Goal: Transaction & Acquisition: Obtain resource

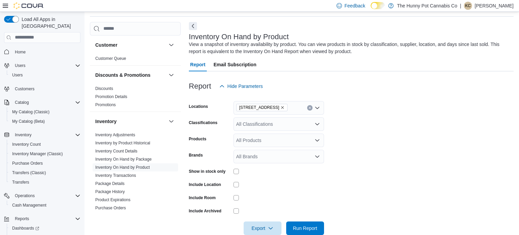
scroll to position [20, 0]
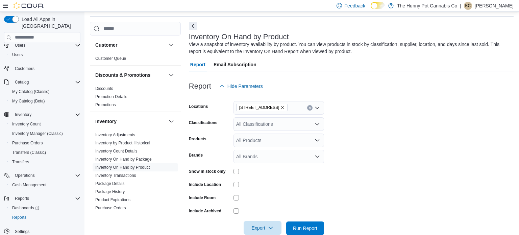
click at [261, 227] on span "Export" at bounding box center [263, 228] width 30 height 14
click at [268, 189] on span "Export to Excel" at bounding box center [263, 186] width 30 height 5
click at [297, 226] on span "Run Report" at bounding box center [305, 227] width 24 height 7
click at [262, 226] on span "Export" at bounding box center [263, 228] width 30 height 14
click at [267, 189] on span "Export to Excel" at bounding box center [263, 186] width 30 height 5
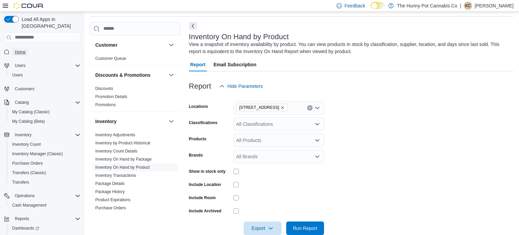
click at [22, 49] on span "Home" at bounding box center [20, 51] width 11 height 5
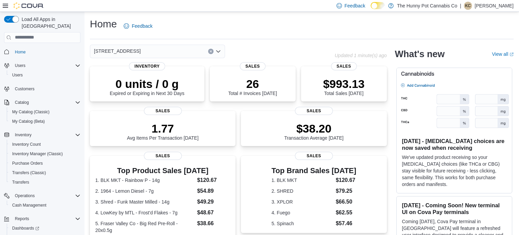
scroll to position [20, 0]
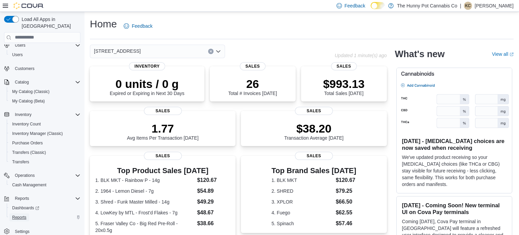
click at [20, 215] on span "Reports" at bounding box center [19, 217] width 14 height 5
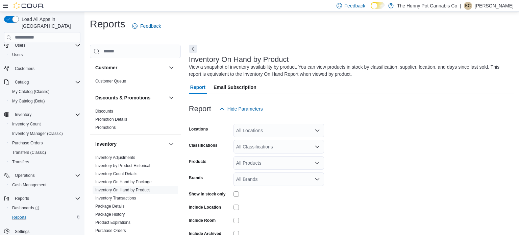
scroll to position [23, 0]
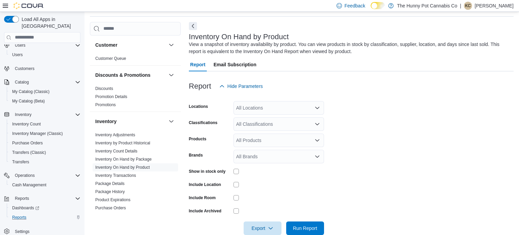
click at [274, 109] on div "All Locations" at bounding box center [278, 108] width 91 height 14
type input "***"
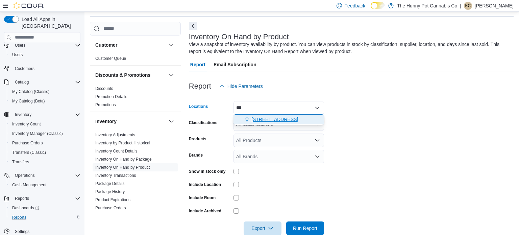
click at [271, 121] on span "334 Wellington Rd" at bounding box center [274, 119] width 47 height 7
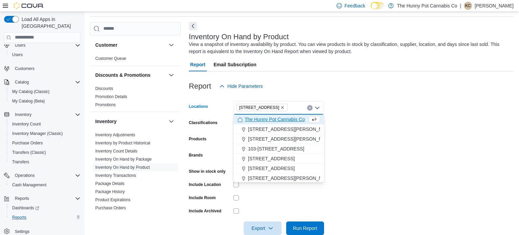
click at [387, 131] on form "Locations 334 Wellington Rd Combo box. Selected. 334 Wellington Rd. Press Backs…" at bounding box center [351, 164] width 325 height 142
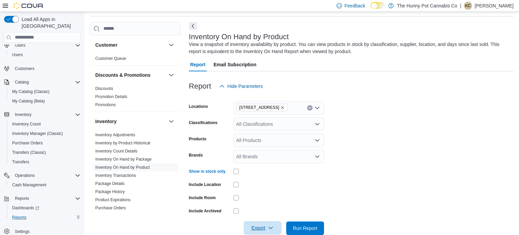
click at [264, 228] on span "Export" at bounding box center [263, 228] width 30 height 14
click at [261, 187] on span "Export to Excel" at bounding box center [263, 186] width 30 height 5
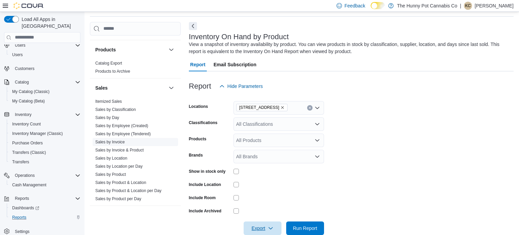
scroll to position [292, 0]
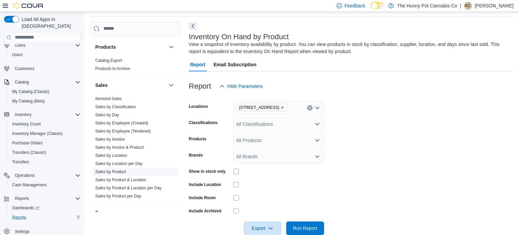
click at [115, 172] on link "Sales by Product" at bounding box center [110, 171] width 31 height 5
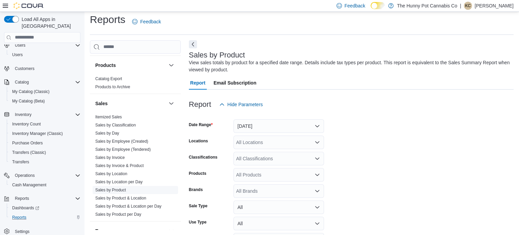
scroll to position [23, 0]
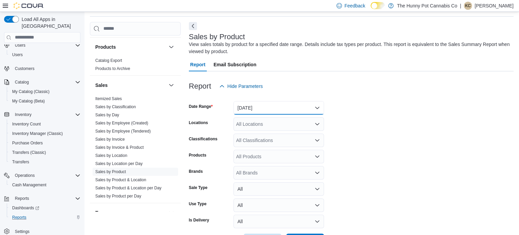
click at [291, 106] on button "Yesterday" at bounding box center [278, 108] width 91 height 14
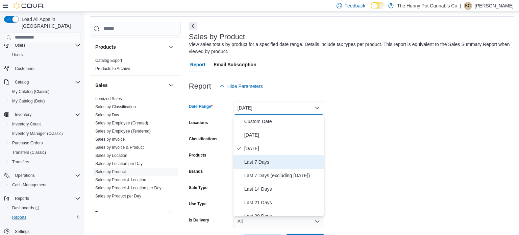
click at [261, 159] on span "Last 7 Days" at bounding box center [282, 162] width 77 height 8
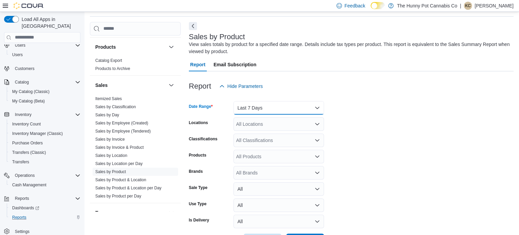
click at [315, 108] on button "Last 7 Days" at bounding box center [278, 108] width 91 height 14
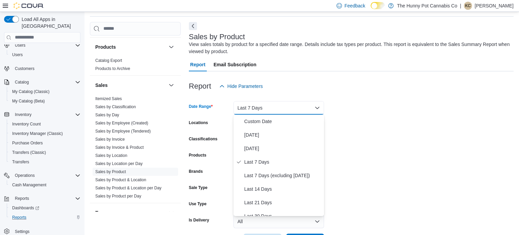
click at [355, 122] on form "Date Range Last 7 Days Locations All Locations Classifications All Classificati…" at bounding box center [351, 170] width 325 height 154
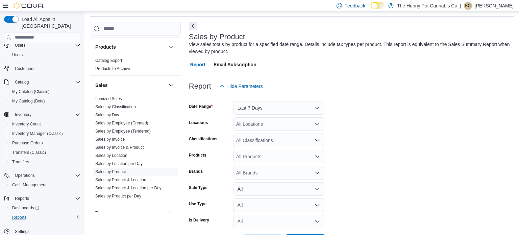
click at [323, 123] on div "All Locations" at bounding box center [278, 124] width 91 height 14
type input "***"
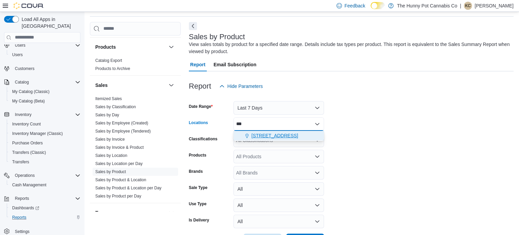
click at [293, 134] on div "334 Wellington Rd" at bounding box center [279, 135] width 82 height 7
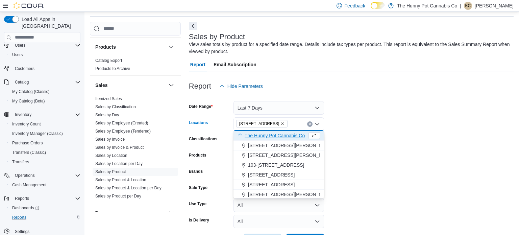
click at [360, 133] on form "Date Range Last 7 Days Locations 334 Wellington Rd Combo box. Selected. 334 Wel…" at bounding box center [351, 170] width 325 height 154
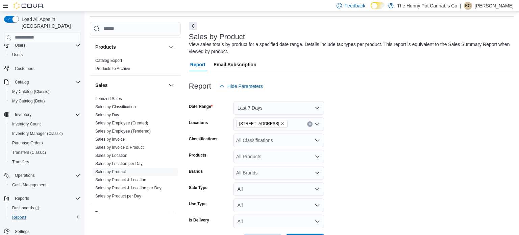
scroll to position [48, 0]
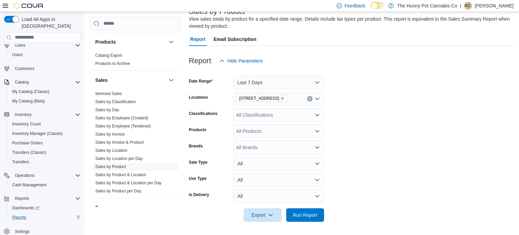
click at [257, 132] on div "All Products" at bounding box center [278, 131] width 91 height 14
paste input "********"
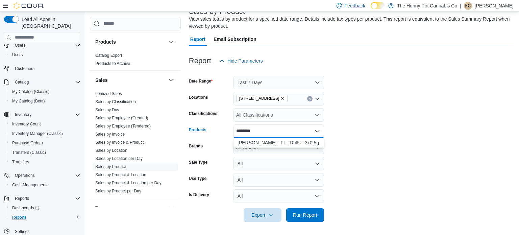
type input "********"
click at [276, 141] on div "Claybourne - Fl...-Rolls - 3x0.5g" at bounding box center [279, 142] width 82 height 7
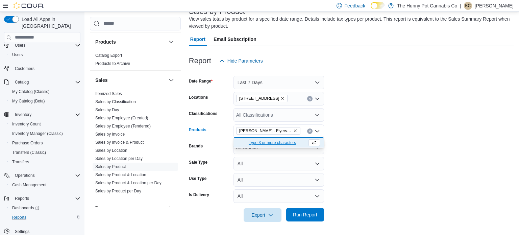
click at [315, 216] on span "Run Report" at bounding box center [305, 214] width 24 height 7
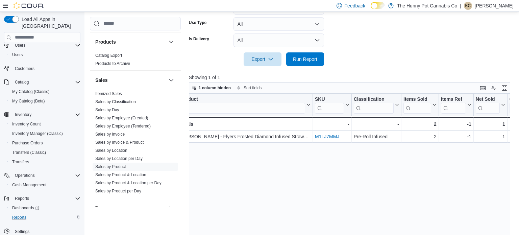
scroll to position [0, 16]
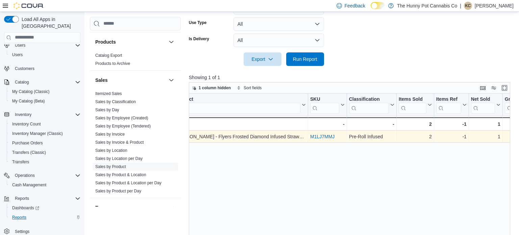
click at [327, 136] on link "M1LJ7MMJ" at bounding box center [322, 136] width 24 height 5
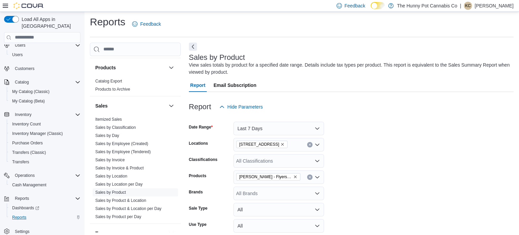
scroll to position [0, 0]
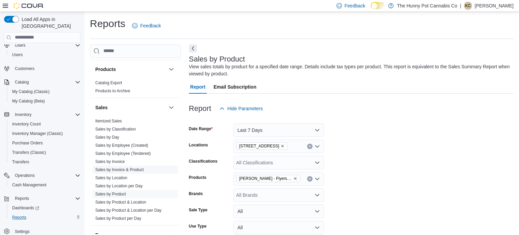
click at [123, 168] on link "Sales by Invoice & Product" at bounding box center [119, 169] width 48 height 5
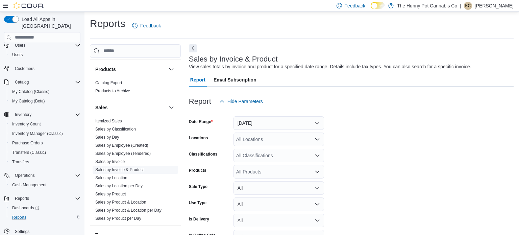
scroll to position [16, 0]
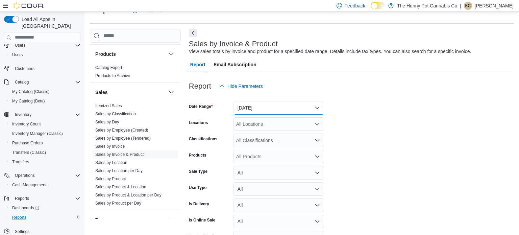
click at [284, 111] on button "Yesterday" at bounding box center [278, 108] width 91 height 14
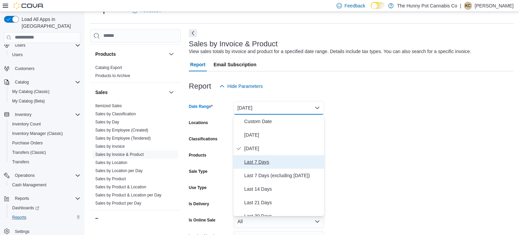
click at [261, 159] on span "Last 7 Days" at bounding box center [282, 162] width 77 height 8
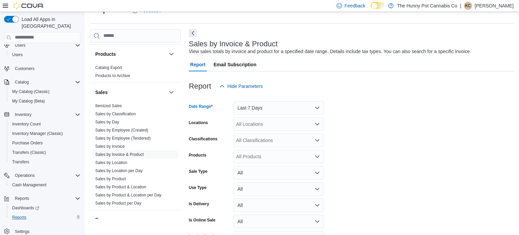
click at [345, 149] on form "Date Range Last 7 Days Locations All Locations Classifications All Classificati…" at bounding box center [351, 178] width 325 height 170
click at [266, 127] on div "All Locations" at bounding box center [278, 124] width 91 height 14
type input "***"
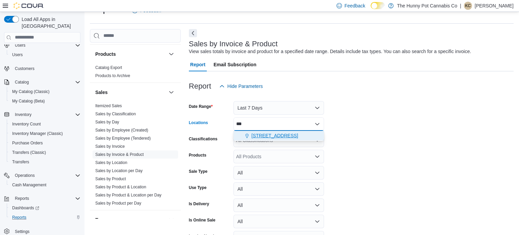
click at [269, 136] on span "334 Wellington Rd" at bounding box center [274, 135] width 47 height 7
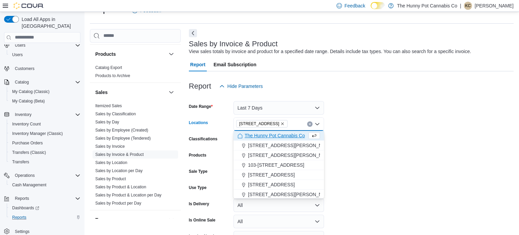
click at [379, 133] on form "Date Range Last 7 Days Locations 334 Wellington Rd Combo box. Selected. 334 Wel…" at bounding box center [351, 178] width 325 height 170
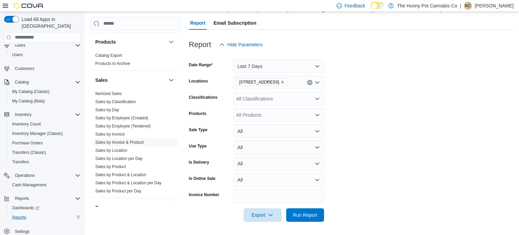
scroll to position [55, 0]
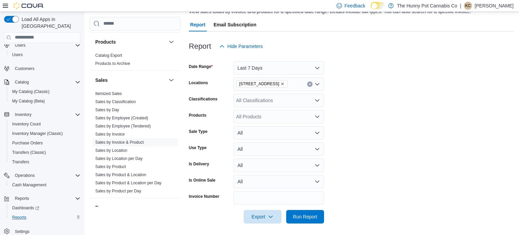
click at [292, 116] on div "All Products" at bounding box center [278, 117] width 91 height 14
paste input "********"
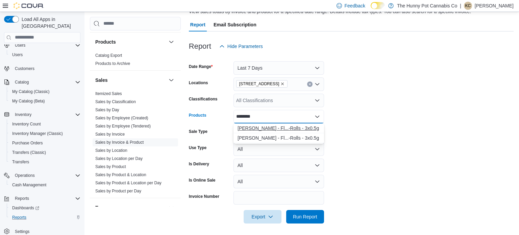
type input "********"
click at [284, 128] on div "Claybourne - Fl...-Rolls - 3x0.5g" at bounding box center [279, 128] width 82 height 7
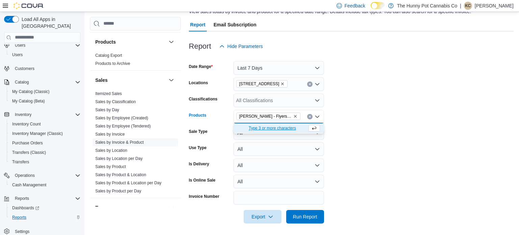
click at [388, 125] on form "Date Range Last 7 Days Locations 334 Wellington Rd Classifications All Classifi…" at bounding box center [351, 138] width 325 height 170
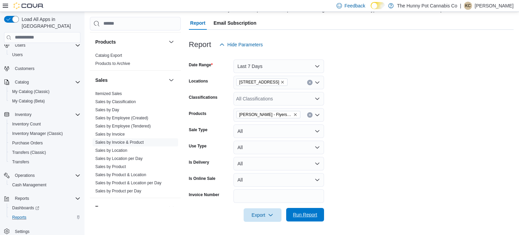
click at [314, 214] on span "Run Report" at bounding box center [305, 214] width 24 height 7
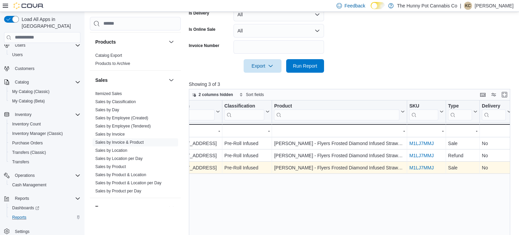
scroll to position [0, 223]
click at [418, 168] on link "M1LJ7MMJ" at bounding box center [420, 167] width 24 height 5
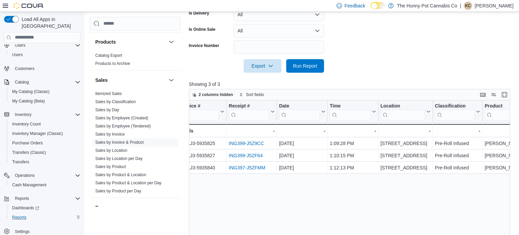
scroll to position [0, 0]
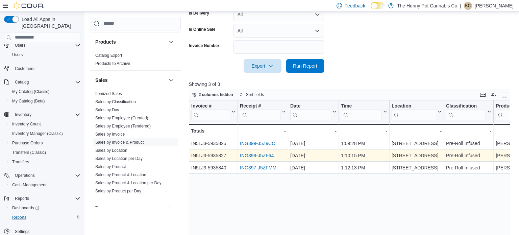
click at [269, 154] on link "ING399-J5ZF64" at bounding box center [257, 155] width 34 height 5
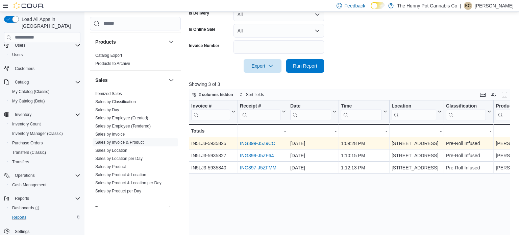
click at [268, 143] on link "ING399-J5Z9CC" at bounding box center [257, 143] width 35 height 5
